Goal: Task Accomplishment & Management: Manage account settings

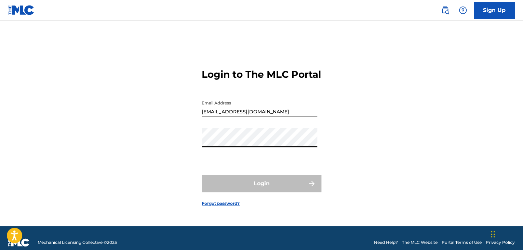
type input "[EMAIL_ADDRESS][DOMAIN_NAME]"
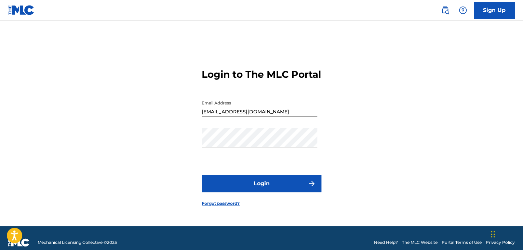
click at [276, 185] on button "Login" at bounding box center [262, 183] width 120 height 17
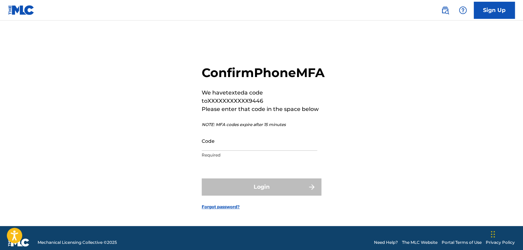
click at [242, 150] on input "Code" at bounding box center [260, 140] width 116 height 19
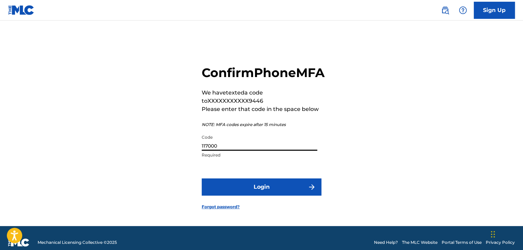
type input "117000"
click at [202, 178] on button "Login" at bounding box center [262, 186] width 120 height 17
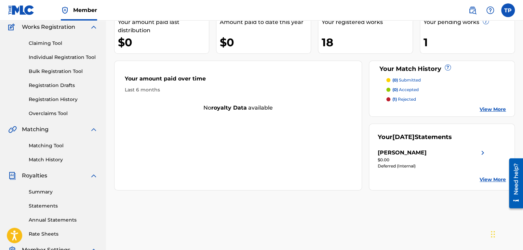
scroll to position [68, 0]
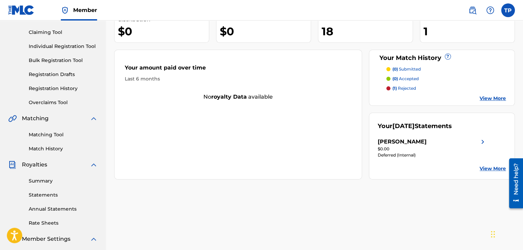
click at [47, 181] on link "Summary" at bounding box center [63, 180] width 69 height 7
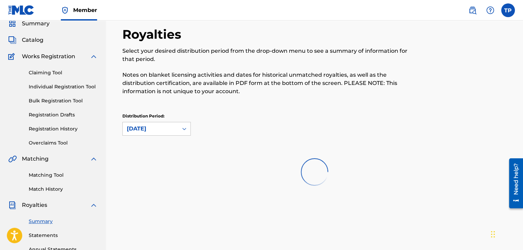
scroll to position [68, 0]
